Goal: Navigation & Orientation: Find specific page/section

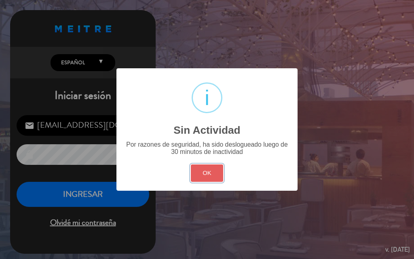
click at [201, 170] on button "OK" at bounding box center [207, 172] width 33 height 17
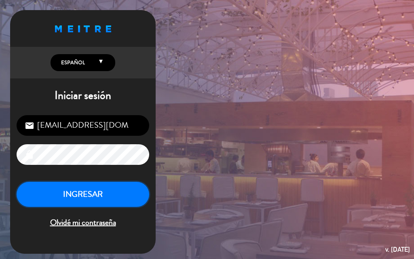
click at [78, 190] on button "INGRESAR" at bounding box center [83, 194] width 133 height 25
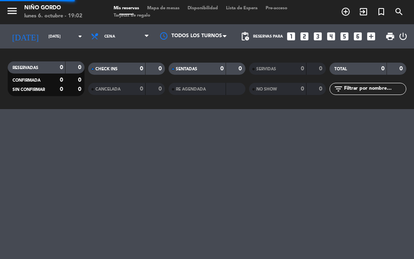
click at [175, 11] on span "Mapa de mesas" at bounding box center [163, 8] width 40 height 4
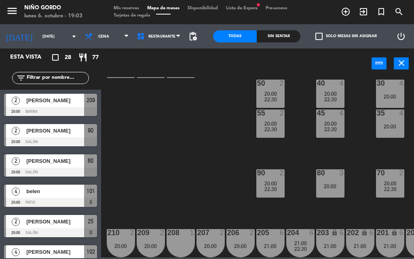
scroll to position [66, 0]
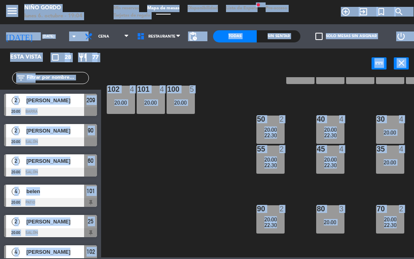
drag, startPoint x: 202, startPoint y: 257, endPoint x: 240, endPoint y: 256, distance: 38.0
click at [240, 257] on div "menu Niño Gordo [DATE] 6. octubre - 19:04 Mis reservas Mapa de mesas Disponibil…" at bounding box center [207, 129] width 414 height 259
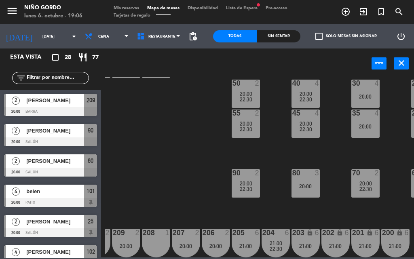
scroll to position [106, 0]
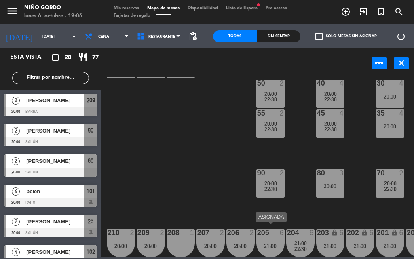
click at [273, 243] on div "21:00" at bounding box center [270, 246] width 28 height 6
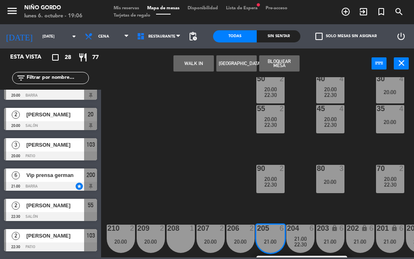
scroll to position [485, 0]
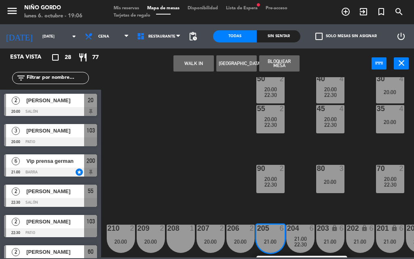
click at [50, 167] on div "Vip prensa german" at bounding box center [54, 160] width 59 height 13
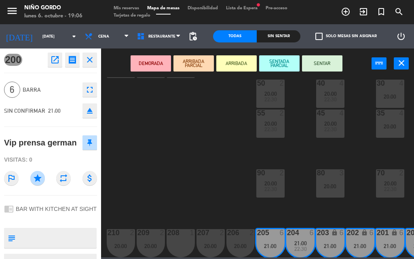
click at [183, 161] on div "105 lock 6 20:00 104 lock 2 20:00 103 3 20:00 22:30 V1 lock 2 V3 lock 2 V9 lock…" at bounding box center [259, 167] width 309 height 180
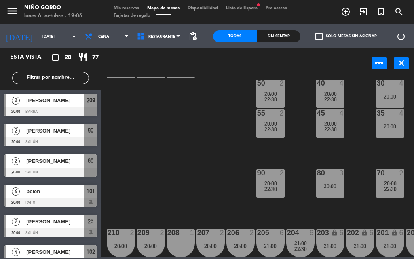
scroll to position [0, 0]
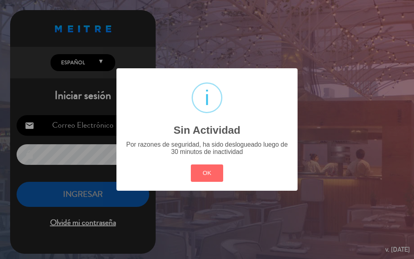
type input "[EMAIL_ADDRESS][DOMAIN_NAME]"
